Goal: Task Accomplishment & Management: Use online tool/utility

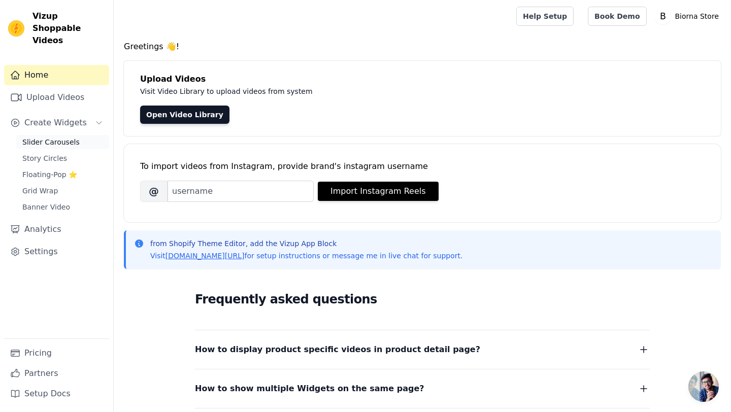
click at [55, 137] on span "Slider Carousels" at bounding box center [50, 142] width 57 height 10
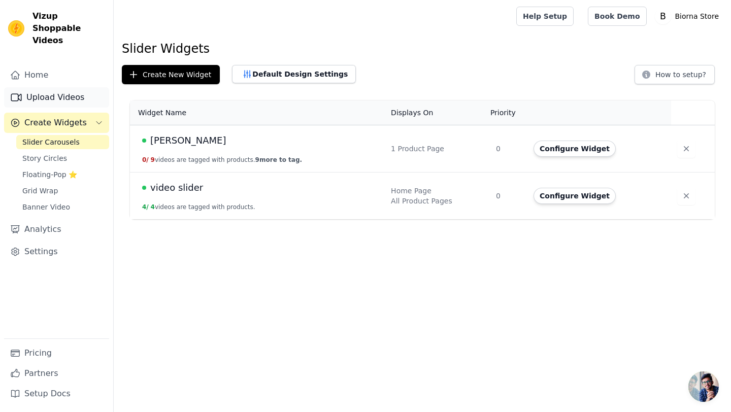
click at [33, 87] on link "Upload Videos" at bounding box center [56, 97] width 105 height 20
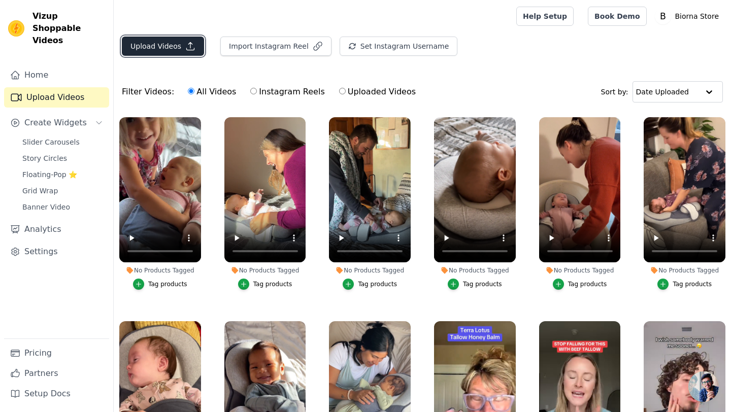
click at [188, 40] on button "Upload Videos" at bounding box center [163, 46] width 82 height 19
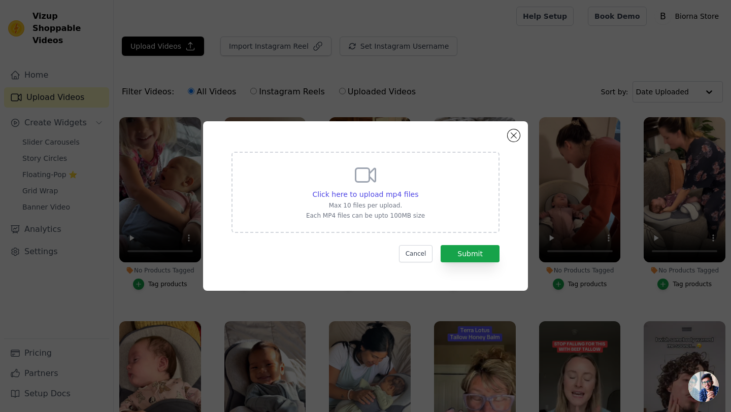
click at [362, 179] on icon at bounding box center [365, 175] width 24 height 24
click at [418, 189] on input "Click here to upload mp4 files Max 10 files per upload. Each MP4 files can be u…" at bounding box center [418, 189] width 1 height 1
type input "C:\fakepath\SnapTik-dot-Kim-8e3accae53b90b983be25870d939430c.mp4"
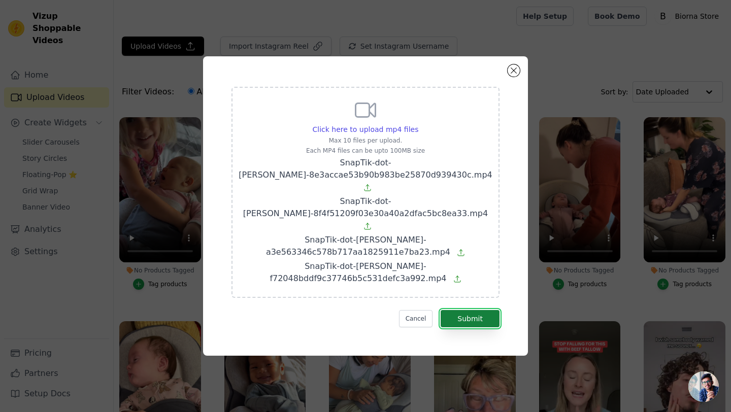
click at [465, 312] on button "Submit" at bounding box center [470, 318] width 59 height 17
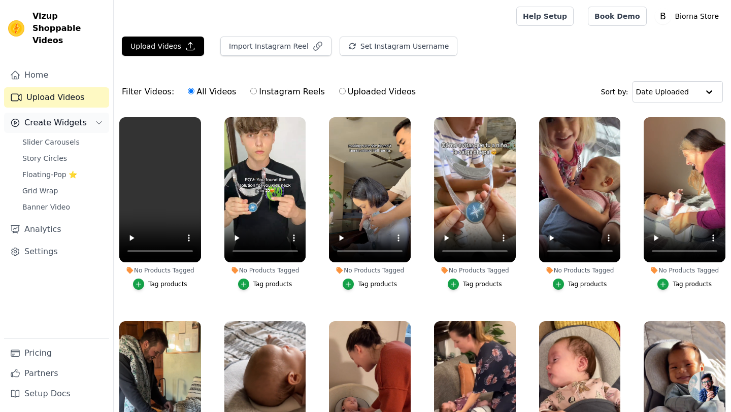
click at [84, 113] on button "Create Widgets" at bounding box center [56, 123] width 105 height 20
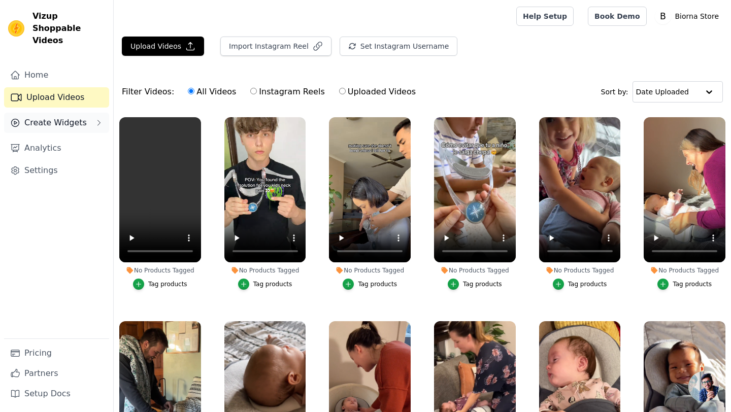
click at [84, 113] on button "Create Widgets" at bounding box center [56, 123] width 105 height 20
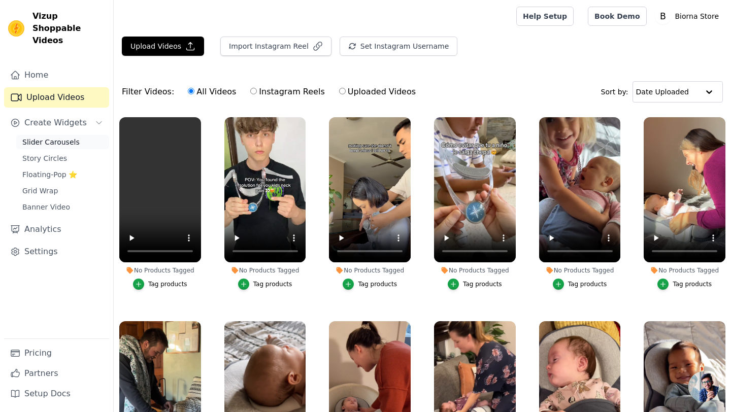
click at [60, 137] on span "Slider Carousels" at bounding box center [50, 142] width 57 height 10
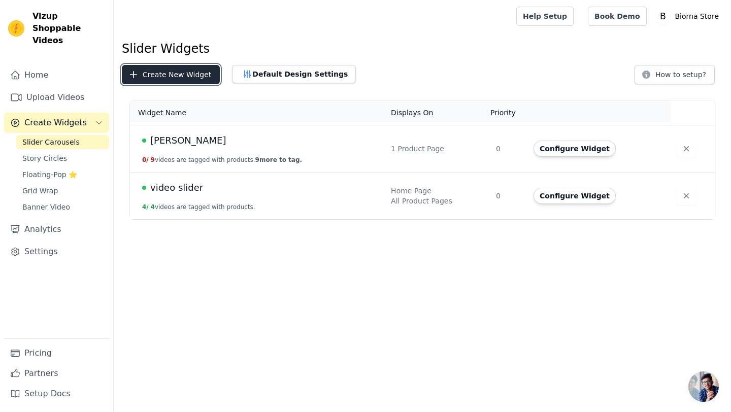
click at [165, 72] on button "Create New Widget" at bounding box center [171, 74] width 98 height 19
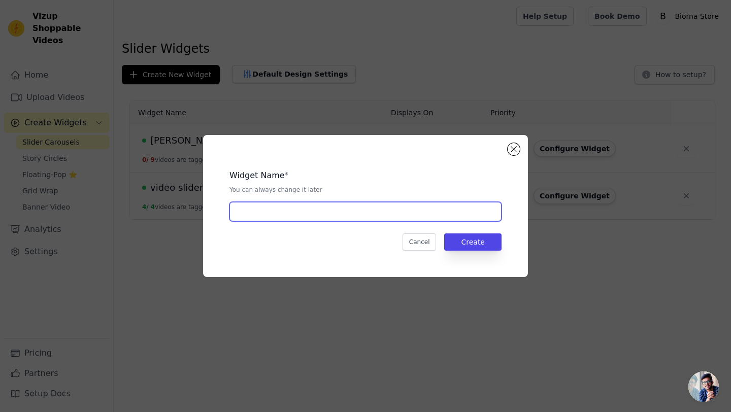
click at [429, 209] on input "text" at bounding box center [366, 211] width 272 height 19
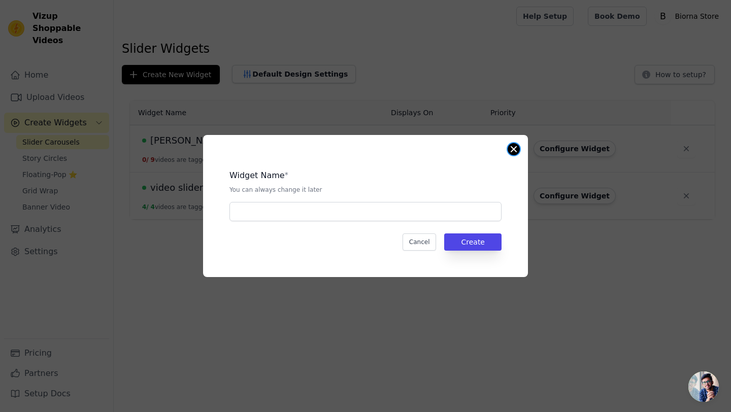
click at [513, 149] on button "Close modal" at bounding box center [514, 149] width 12 height 12
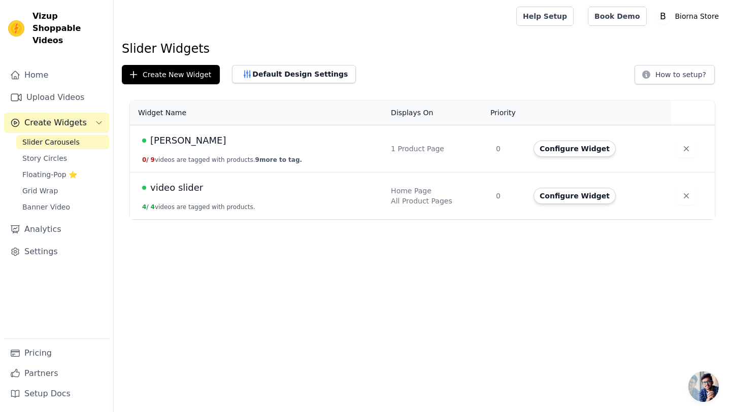
click at [281, 204] on td "video slider 4 / 4 videos are tagged with products." at bounding box center [257, 196] width 255 height 47
click at [176, 187] on span "video slider" at bounding box center [176, 188] width 53 height 14
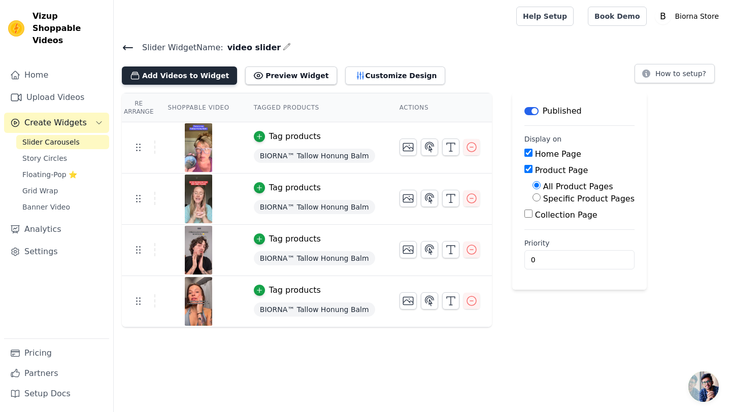
click at [211, 75] on button "Add Videos to Widget" at bounding box center [179, 76] width 115 height 18
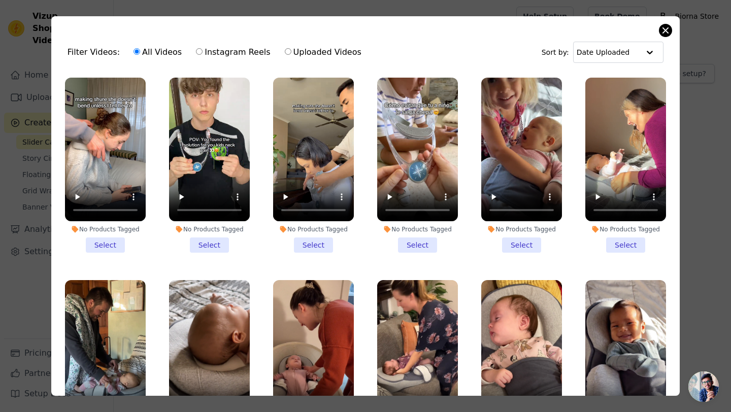
click at [666, 168] on label "No Products Tagged Select" at bounding box center [626, 165] width 82 height 176
click at [0, 0] on input "No Products Tagged Select" at bounding box center [0, 0] width 0 height 0
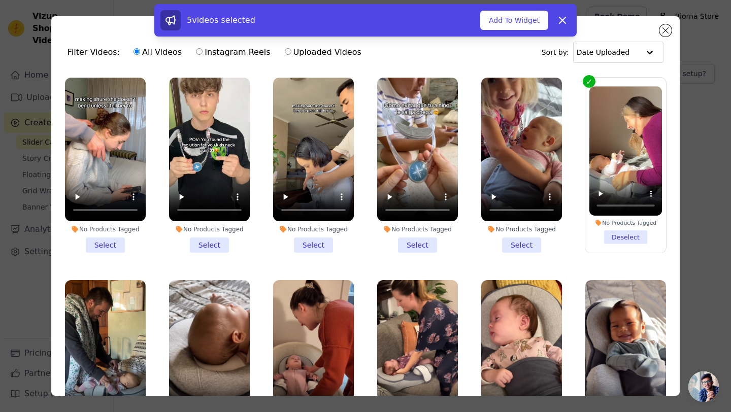
click at [664, 29] on div "5 videos selected Add To Widget Dismiss" at bounding box center [365, 22] width 731 height 37
click at [670, 29] on div "5 videos selected Add To Widget Dismiss" at bounding box center [365, 22] width 731 height 37
click at [658, 34] on div "5 videos selected Add To Widget Dismiss" at bounding box center [365, 22] width 731 height 37
click at [665, 29] on div "5 videos selected Add To Widget Dismiss" at bounding box center [365, 22] width 731 height 37
click at [565, 19] on icon at bounding box center [563, 20] width 12 height 12
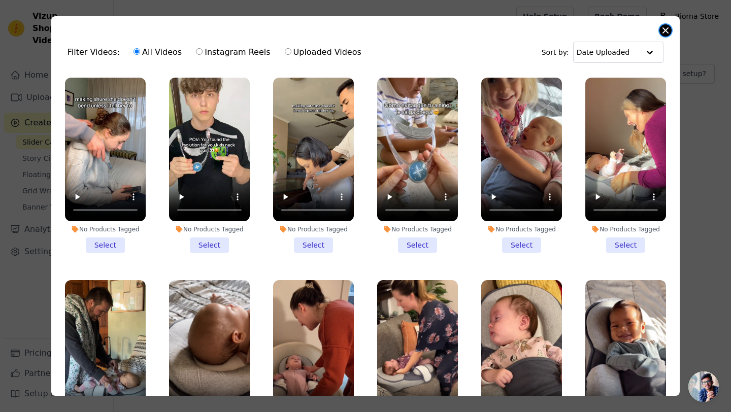
click at [664, 29] on button "Close modal" at bounding box center [666, 30] width 12 height 12
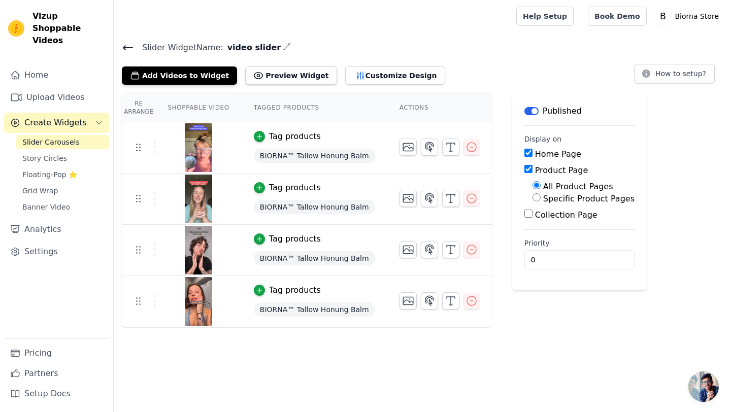
click at [124, 43] on icon at bounding box center [128, 48] width 12 height 12
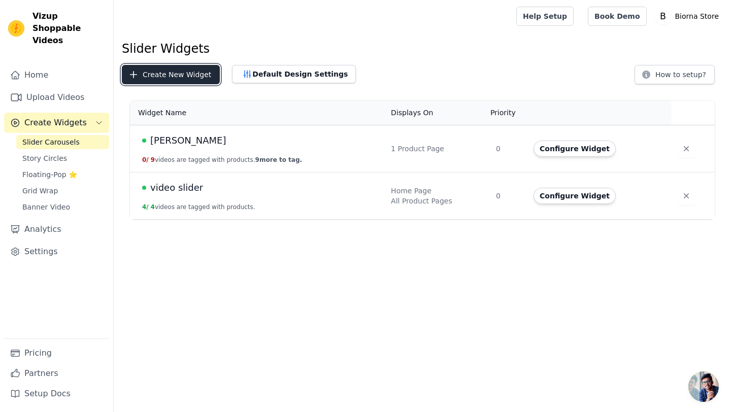
click at [166, 76] on button "Create New Widget" at bounding box center [171, 74] width 98 height 19
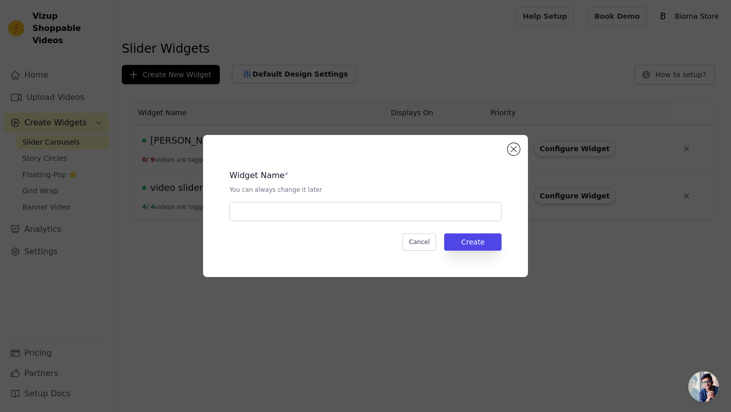
click at [288, 221] on div "Widget Name * You can always change it later Cancel Create" at bounding box center [365, 206] width 292 height 110
click at [293, 217] on input "text" at bounding box center [366, 211] width 272 height 19
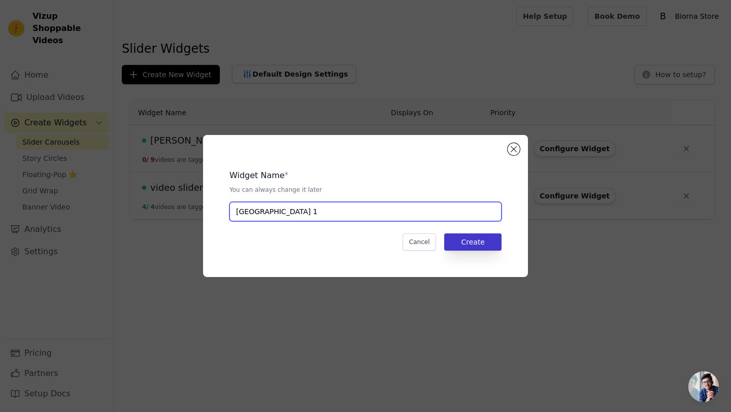
type input "[GEOGRAPHIC_DATA] 1"
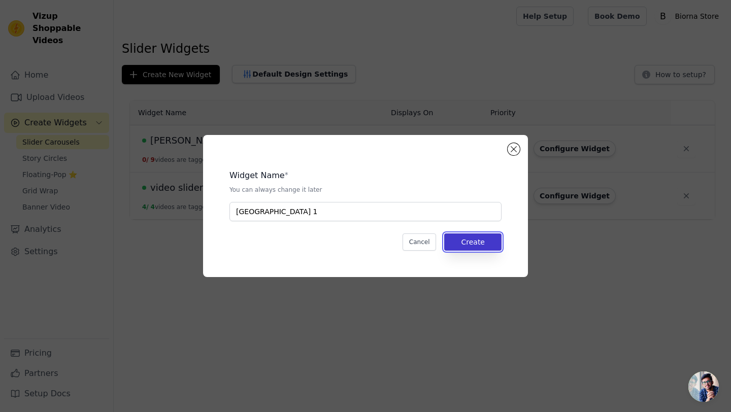
click at [464, 245] on button "Create" at bounding box center [472, 242] width 57 height 17
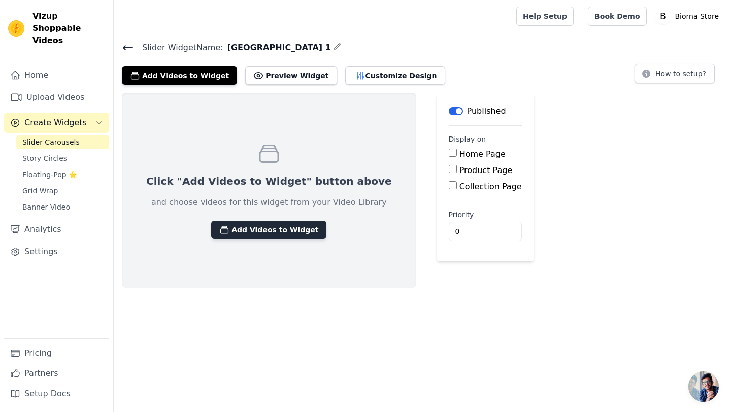
click at [242, 231] on button "Add Videos to Widget" at bounding box center [268, 230] width 115 height 18
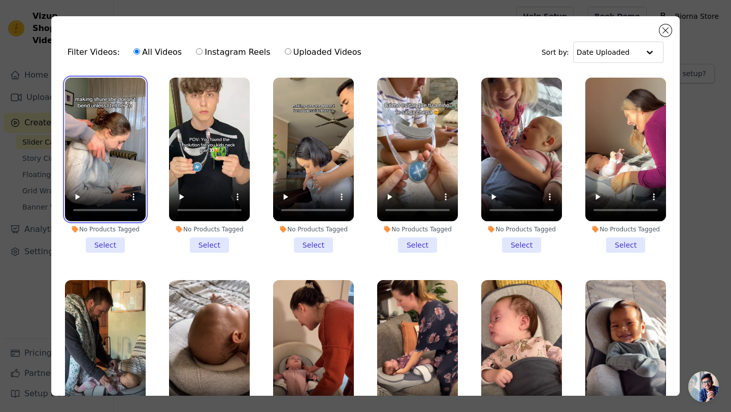
click at [116, 152] on video at bounding box center [105, 150] width 81 height 144
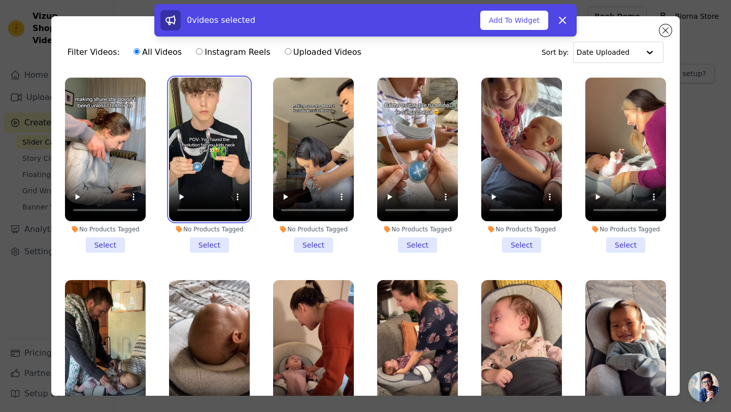
click at [191, 153] on video at bounding box center [209, 150] width 81 height 144
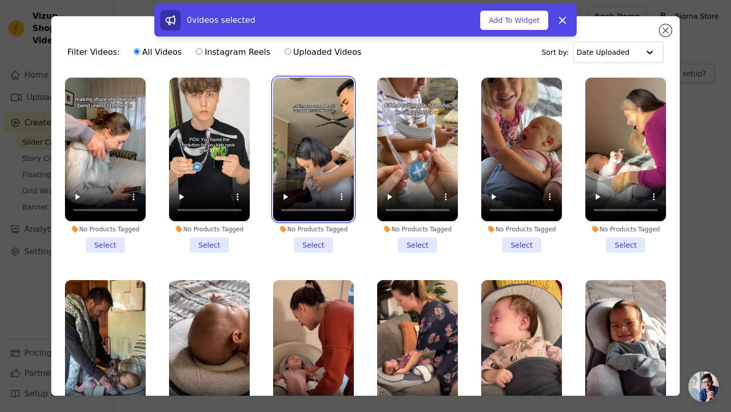
click at [306, 142] on video at bounding box center [313, 150] width 81 height 144
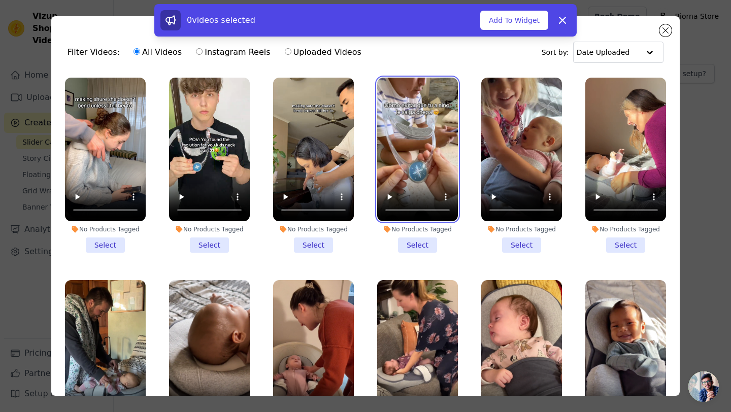
click at [418, 150] on video at bounding box center [417, 150] width 81 height 144
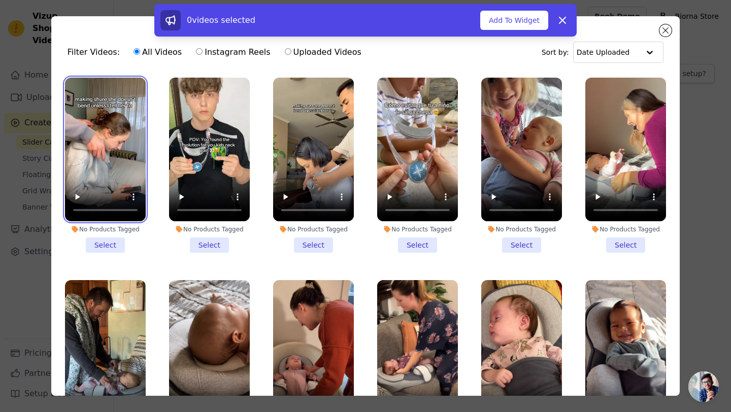
click at [127, 149] on video at bounding box center [105, 150] width 81 height 144
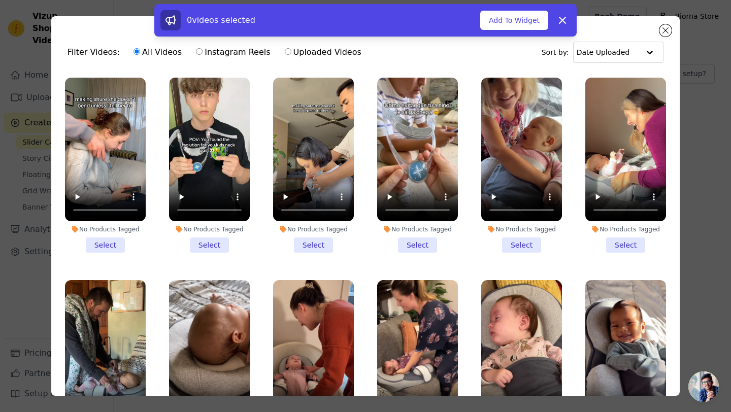
click at [104, 241] on li "No Products Tagged Select" at bounding box center [105, 165] width 81 height 175
click at [0, 0] on input "No Products Tagged Select" at bounding box center [0, 0] width 0 height 0
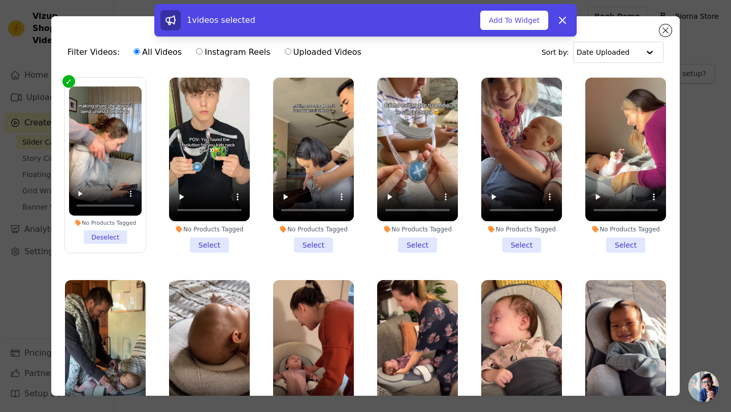
click at [203, 246] on li "No Products Tagged Select" at bounding box center [209, 165] width 81 height 175
click at [0, 0] on input "No Products Tagged Select" at bounding box center [0, 0] width 0 height 0
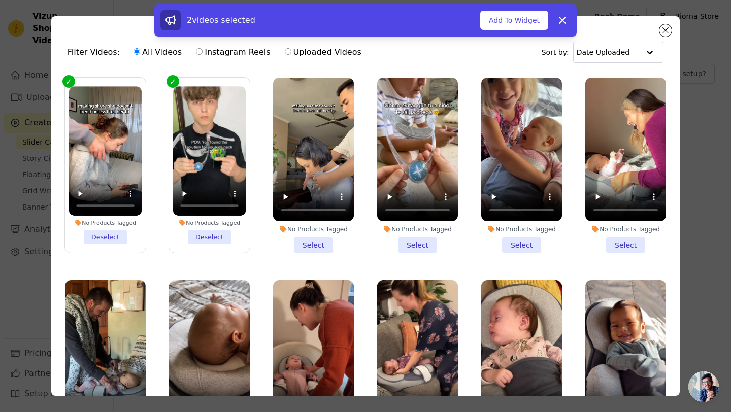
click at [318, 247] on li "No Products Tagged Select" at bounding box center [313, 165] width 81 height 175
click at [0, 0] on input "No Products Tagged Select" at bounding box center [0, 0] width 0 height 0
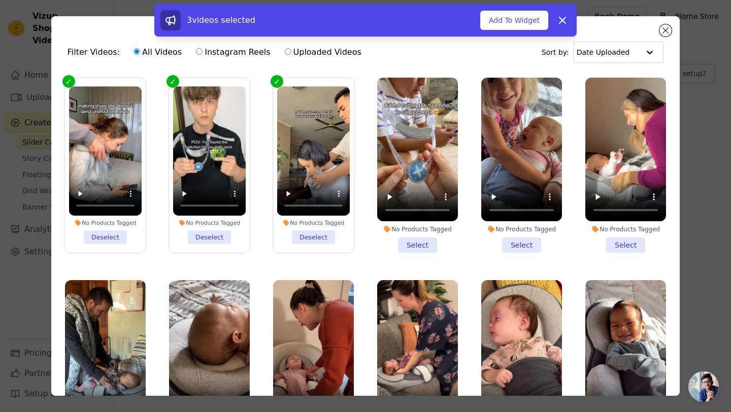
click at [410, 244] on li "No Products Tagged Select" at bounding box center [417, 165] width 81 height 175
click at [0, 0] on input "No Products Tagged Select" at bounding box center [0, 0] width 0 height 0
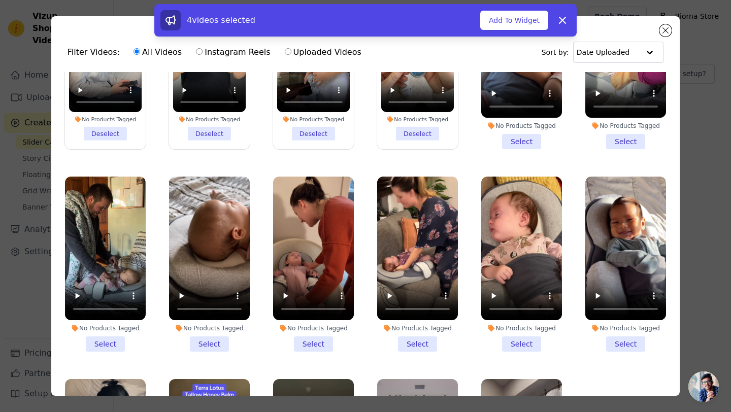
scroll to position [40, 0]
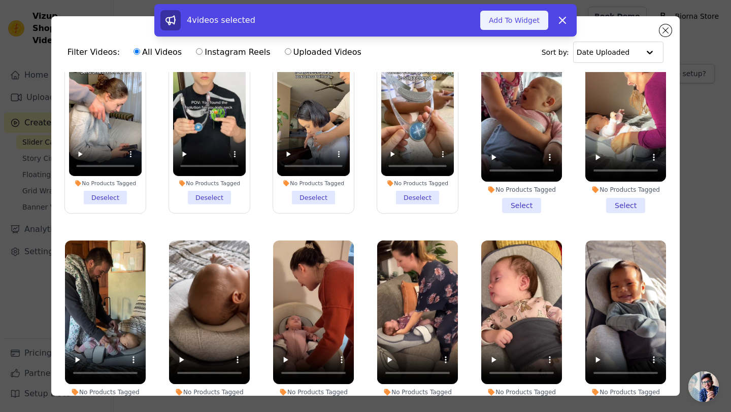
click at [514, 20] on button "Add To Widget" at bounding box center [514, 20] width 68 height 19
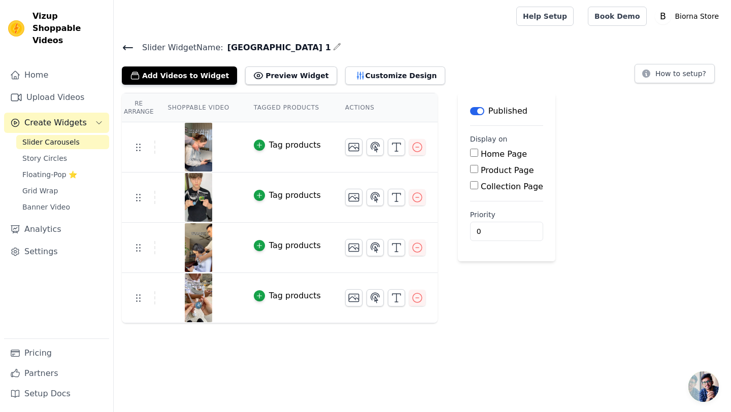
click at [474, 153] on input "Home Page" at bounding box center [474, 153] width 8 height 8
checkbox input "true"
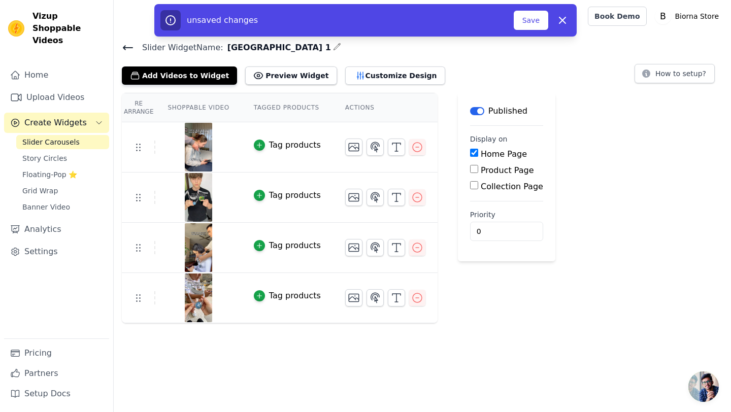
click at [470, 168] on input "Product Page" at bounding box center [474, 169] width 8 height 8
checkbox input "true"
click at [478, 199] on input "Specific Product Pages" at bounding box center [482, 197] width 8 height 8
radio input "true"
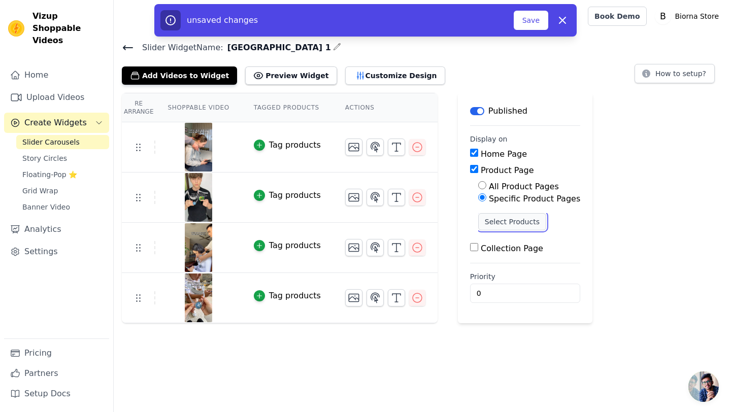
click at [485, 222] on button "Select Products" at bounding box center [512, 221] width 68 height 17
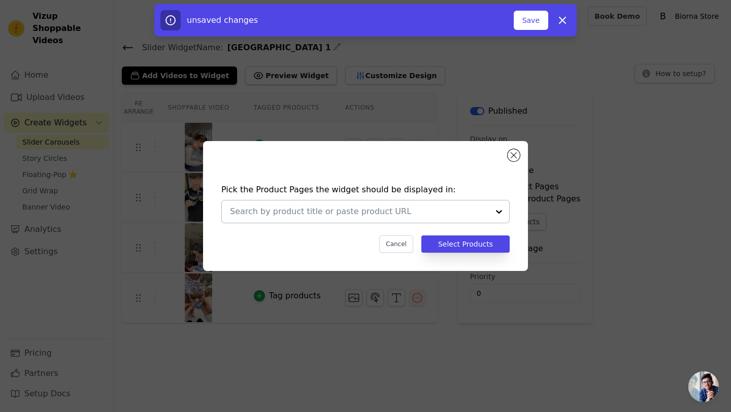
click at [479, 211] on input "text" at bounding box center [359, 212] width 259 height 12
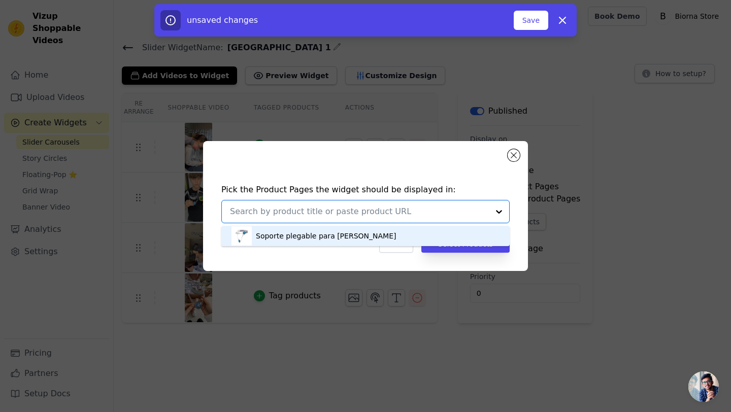
click at [382, 241] on div "Soporte plegable para [PERSON_NAME]" at bounding box center [366, 236] width 268 height 20
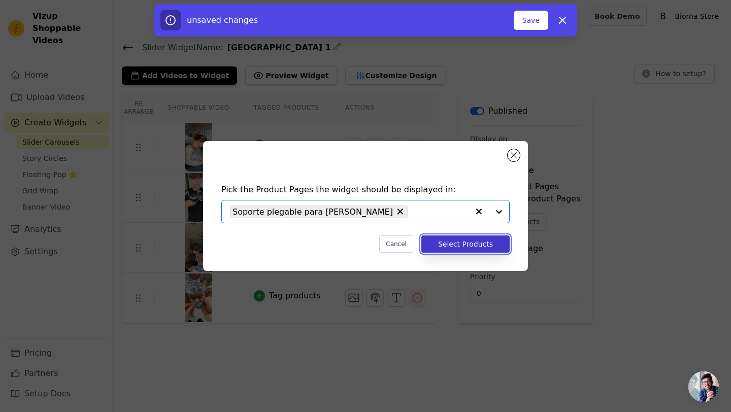
click at [463, 246] on button "Select Products" at bounding box center [465, 244] width 88 height 17
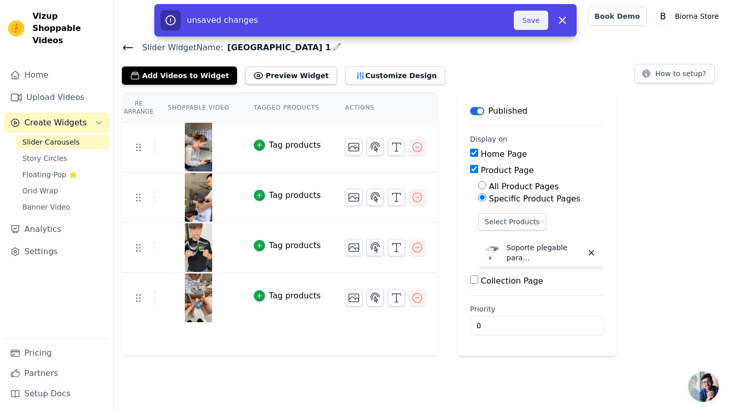
click at [536, 19] on button "Save" at bounding box center [531, 20] width 35 height 19
click at [532, 26] on button "Save" at bounding box center [531, 20] width 35 height 19
click at [532, 22] on button "Save" at bounding box center [531, 20] width 35 height 19
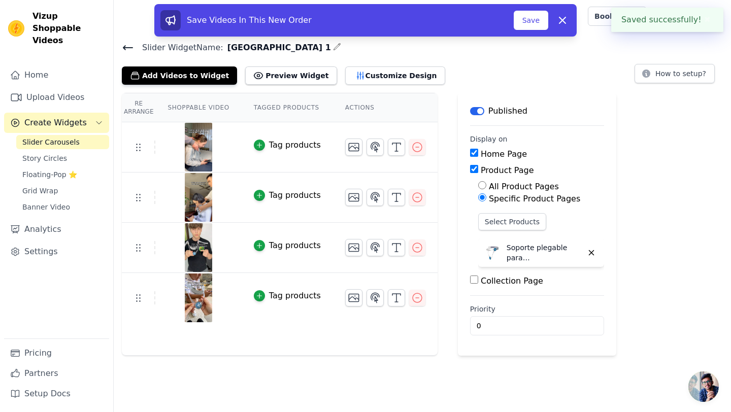
click at [532, 22] on button "Save" at bounding box center [531, 20] width 35 height 19
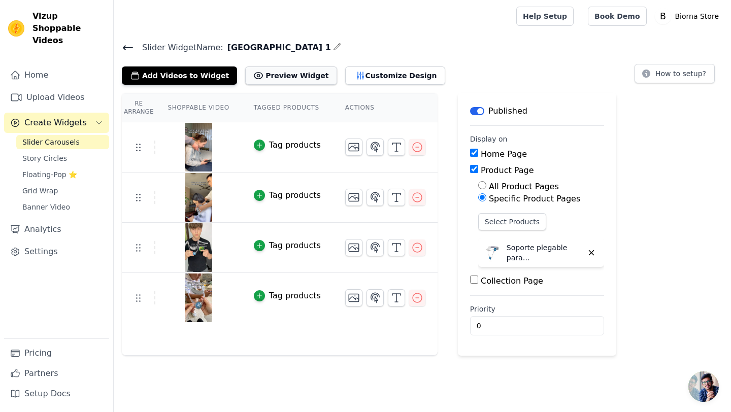
click at [281, 72] on button "Preview Widget" at bounding box center [290, 76] width 91 height 18
click at [472, 153] on input "Home Page" at bounding box center [474, 153] width 8 height 8
checkbox input "false"
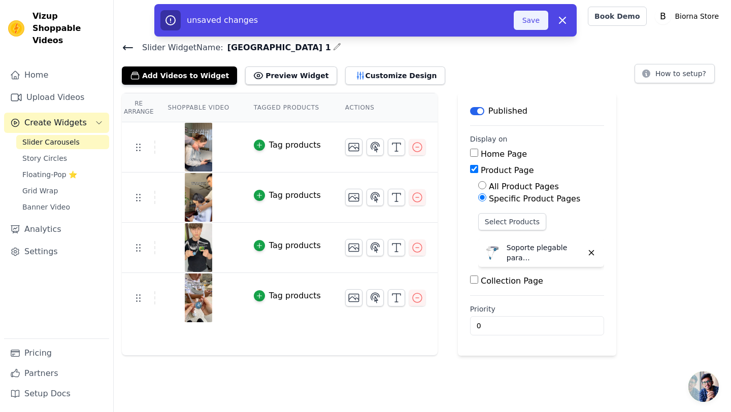
click at [528, 20] on button "Save" at bounding box center [531, 20] width 35 height 19
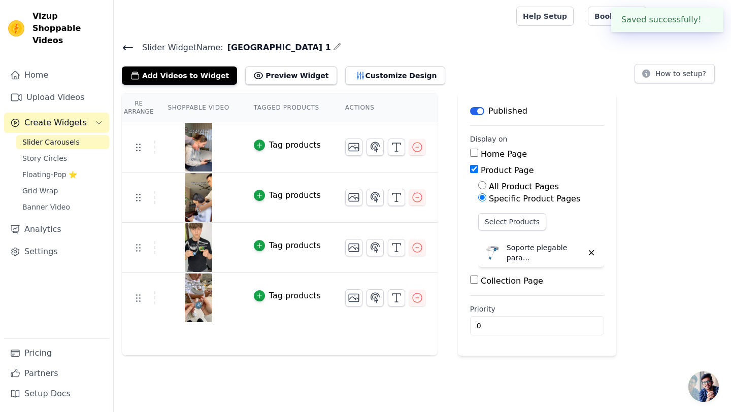
click at [528, 16] on div "Help Setup Book Demo Open user menu B Biorna Store Settings Help Docs Sign out" at bounding box center [422, 16] width 617 height 32
click at [277, 80] on button "Preview Widget" at bounding box center [290, 76] width 91 height 18
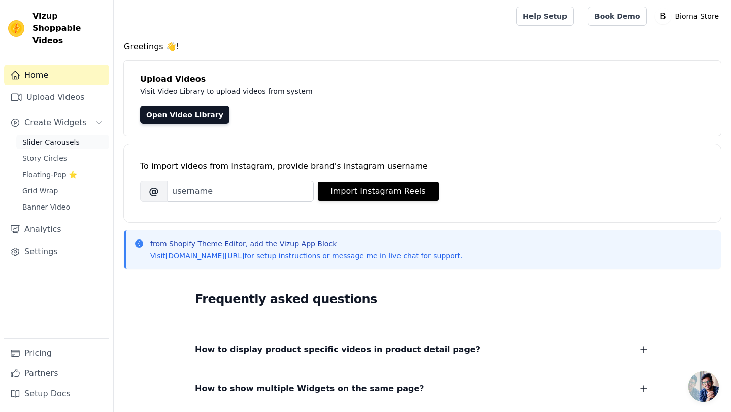
click at [48, 137] on span "Slider Carousels" at bounding box center [50, 142] width 57 height 10
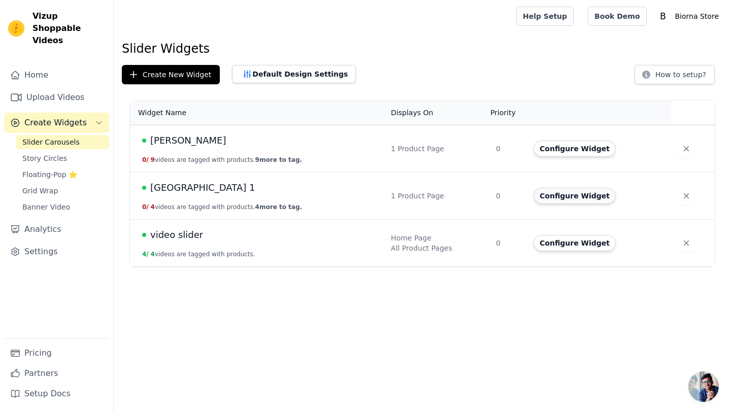
click at [582, 197] on button "Configure Widget" at bounding box center [575, 196] width 82 height 16
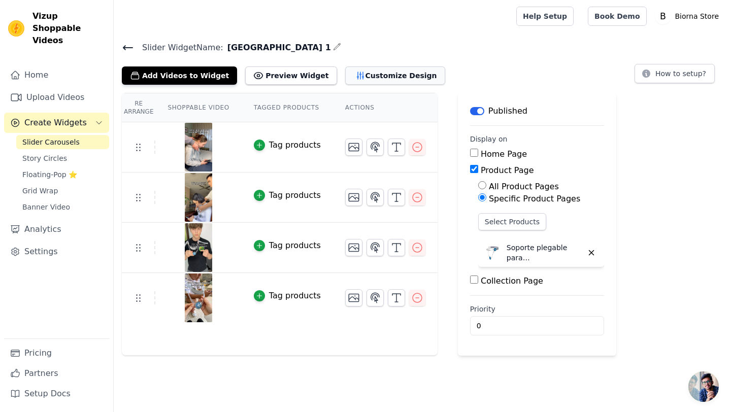
click at [380, 79] on button "Customize Design" at bounding box center [395, 76] width 100 height 18
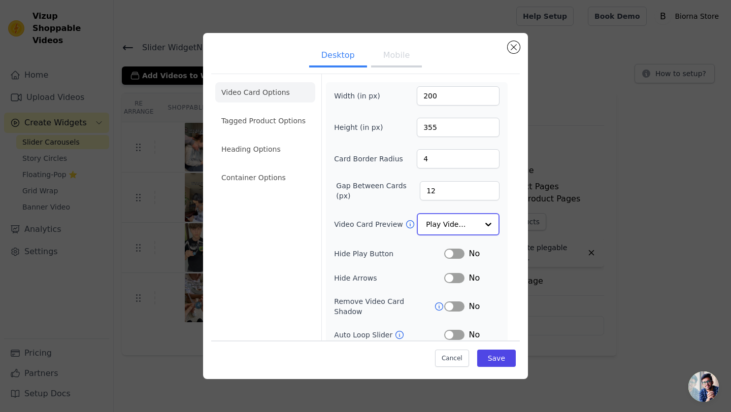
click at [488, 233] on div at bounding box center [488, 224] width 20 height 20
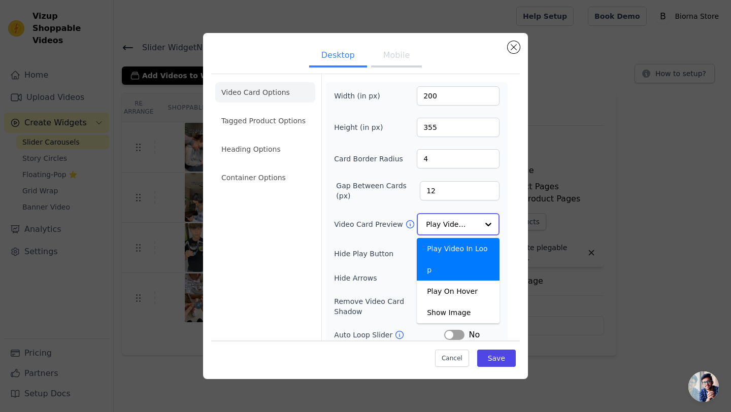
click at [488, 228] on div at bounding box center [488, 224] width 20 height 20
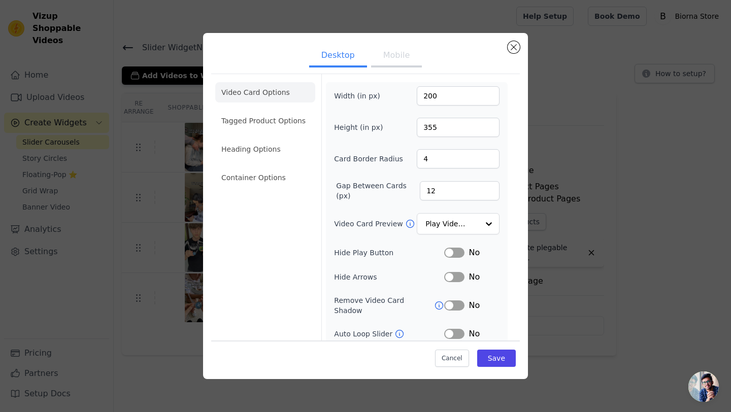
click at [509, 185] on form "Width (in px) 200 Height (in px) 355 Card Border Radius 4 Gap Between Cards (px…" at bounding box center [416, 235] width 190 height 323
click at [399, 58] on button "Mobile" at bounding box center [396, 56] width 51 height 22
click at [271, 170] on li "Container Options" at bounding box center [265, 178] width 100 height 20
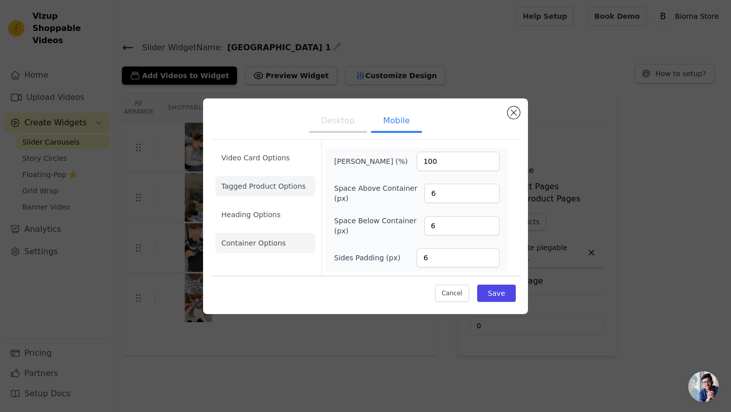
click at [251, 233] on li "Tagged Product Options" at bounding box center [265, 243] width 100 height 20
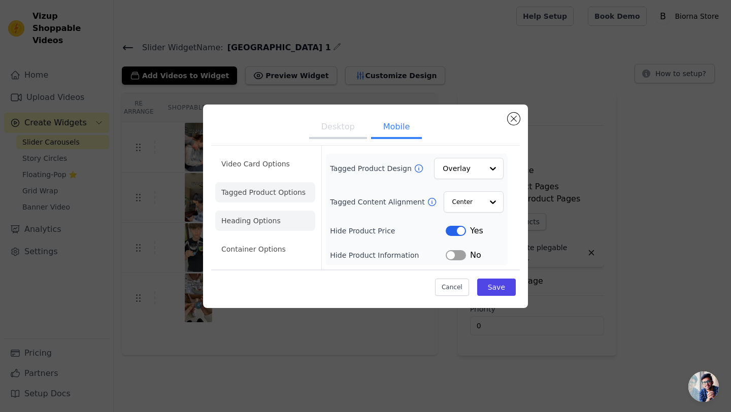
click at [242, 219] on li "Heading Options" at bounding box center [265, 221] width 100 height 20
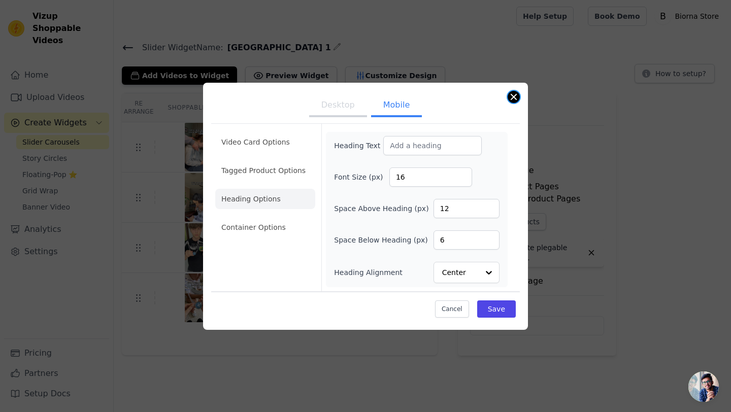
click at [514, 96] on button "Close modal" at bounding box center [514, 97] width 12 height 12
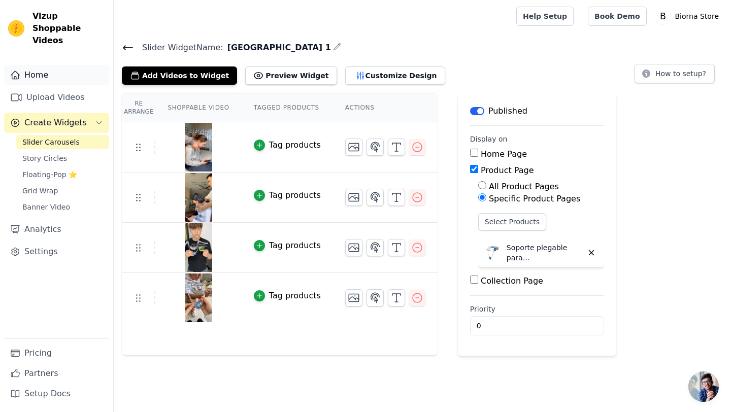
click at [51, 65] on link "Home" at bounding box center [56, 75] width 105 height 20
